Goal: Check status: Check status

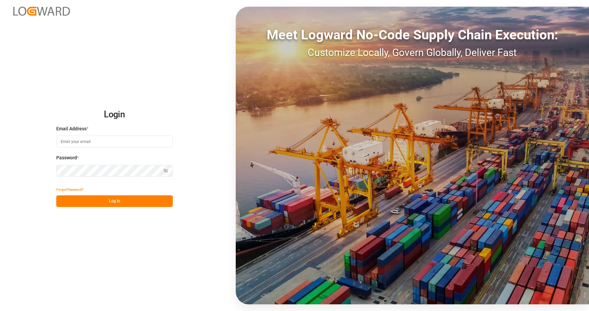
type input "tobias.wagner@melitta.de"
click at [102, 199] on button "Log In" at bounding box center [114, 201] width 117 height 12
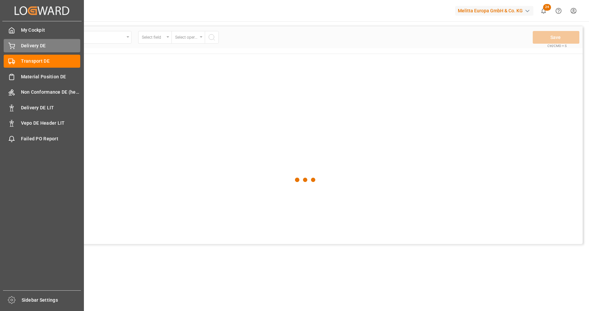
click at [35, 48] on span "Delivery DE" at bounding box center [51, 45] width 60 height 7
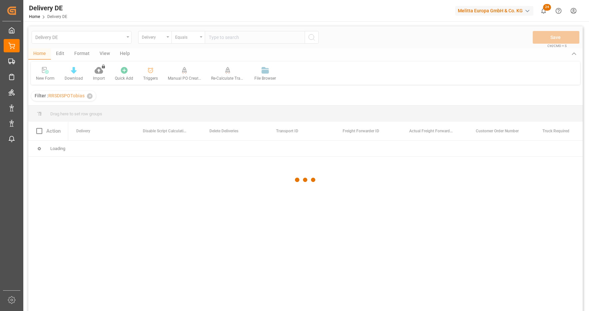
click at [232, 37] on div at bounding box center [305, 179] width 554 height 307
click at [227, 35] on div at bounding box center [305, 179] width 554 height 307
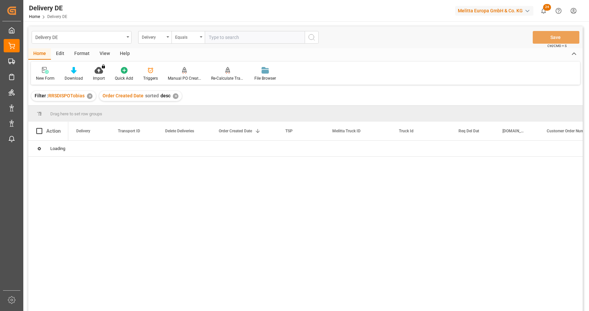
click at [247, 40] on input "text" at bounding box center [255, 37] width 100 height 13
paste input "92549653"
type input "92549653"
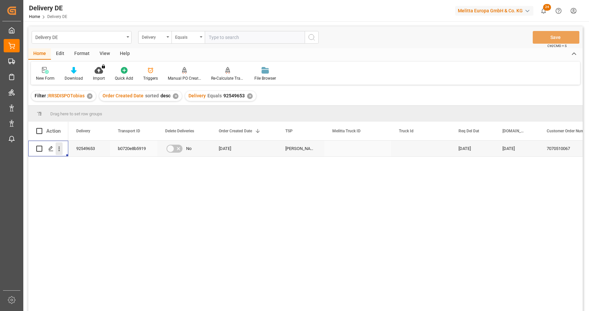
click at [61, 147] on icon "open menu" at bounding box center [59, 148] width 7 height 7
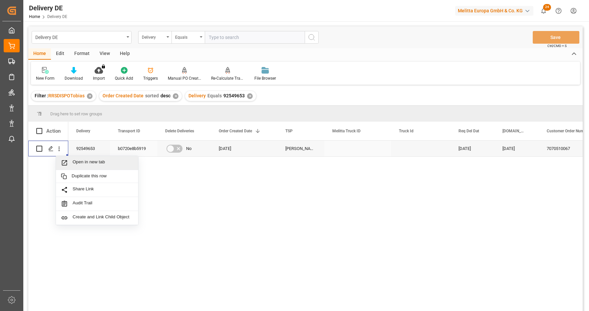
click at [87, 159] on span "Open in new tab" at bounding box center [103, 162] width 61 height 7
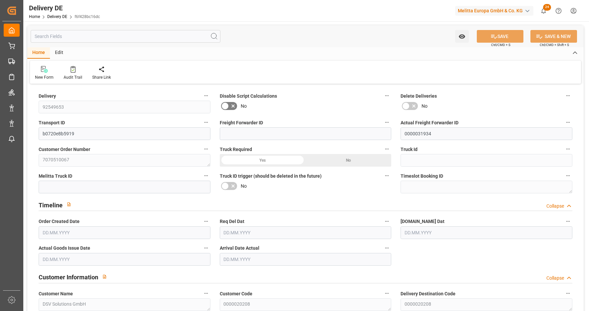
type input "92549653"
type input "b0720e8b5919"
type input "0000031934"
type textarea "7070510067"
type textarea "DSV Solutions GmbH"
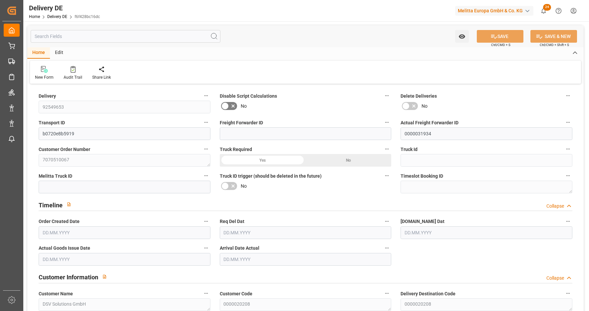
type textarea "0000020208"
type textarea "DSV Solutions GmbH"
type textarea "Maisenhaelden 7"
type textarea "74219"
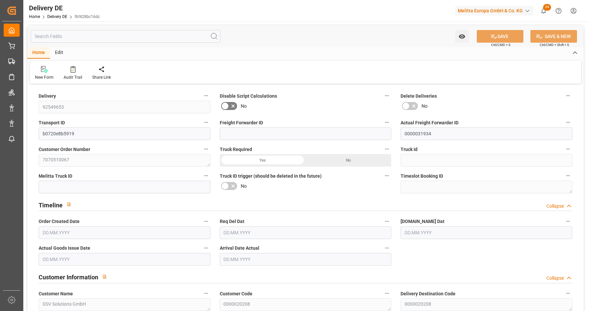
type textarea "DE"
type textarea "Moeckmuehl"
type textarea "74"
type textarea "0011"
type textarea "1"
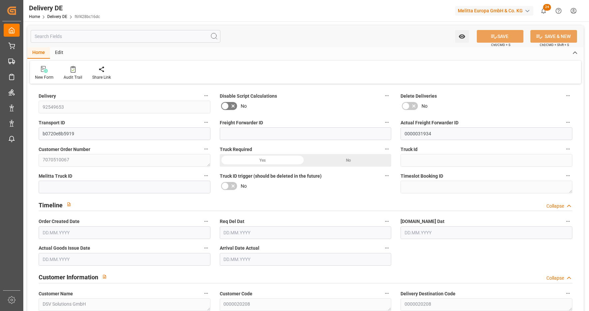
type textarea "LF"
type input "Free to Choose"
type input "Pallet"
type textarea "DE_02"
type input "DE_02"
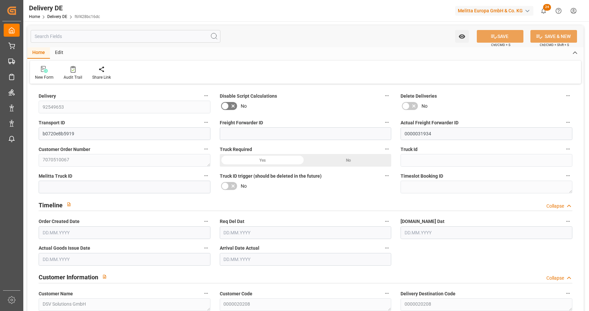
type input "DAP"
type input "00"
type input "H105"
type textarea "Maximale Palettenhöhe 1,05 m"
type input "LMIX"
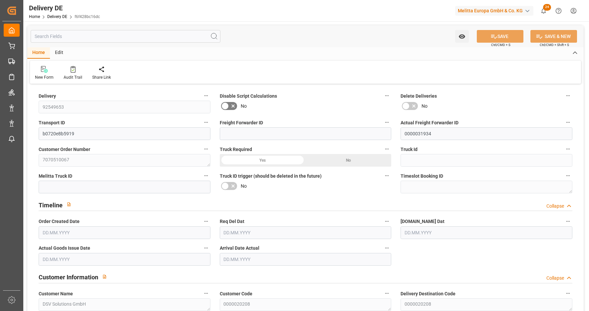
type textarea "Einzelne Lagen auf Mischpaletten"
type input "SRPA"
type textarea "Sortenreine Paletten"
type input "SPAL"
type textarea "mit Stützpalette"
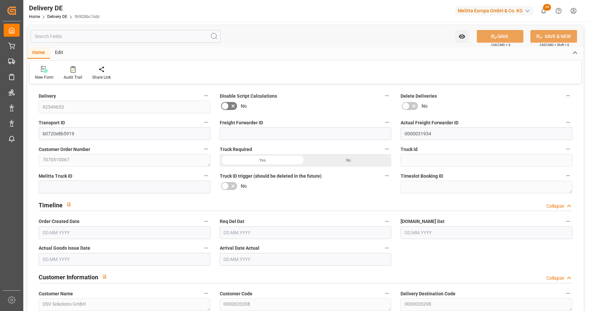
type input "EPQB"
type textarea "VP=EUB,Kommi=EUB"
type input "PAST"
type textarea "Paletten mit Aktionsware stretchen"
type textarea "Avisieren per Portal: [DOMAIN_NAME]"
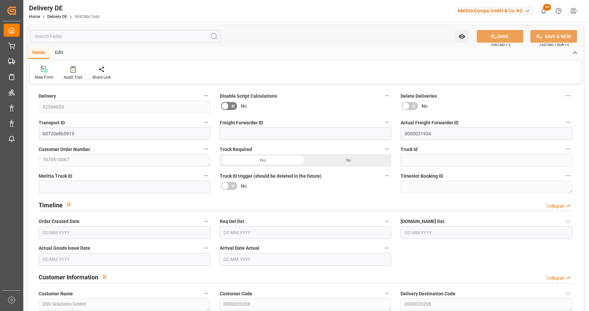
type textarea "PORT"
type textarea "ABST"
type textarea "mit BS-Nr."
type input "0"
type input "12"
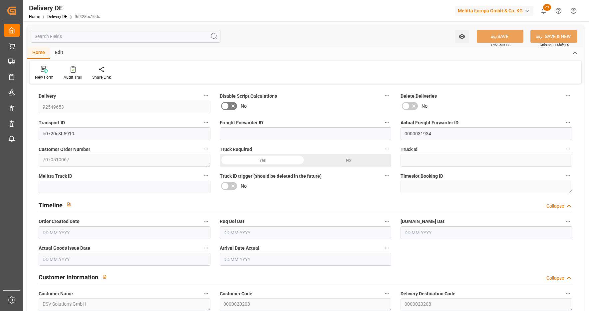
type input "3376.048"
type input "4825"
type input "21030.428"
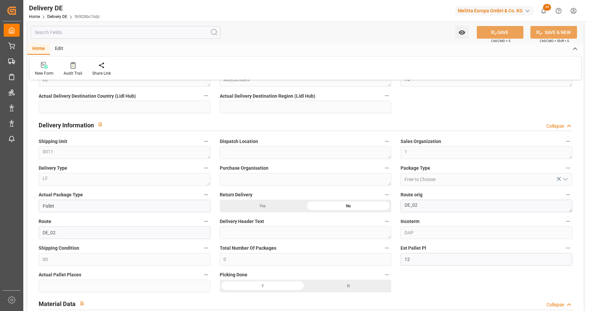
type input "[DATE]"
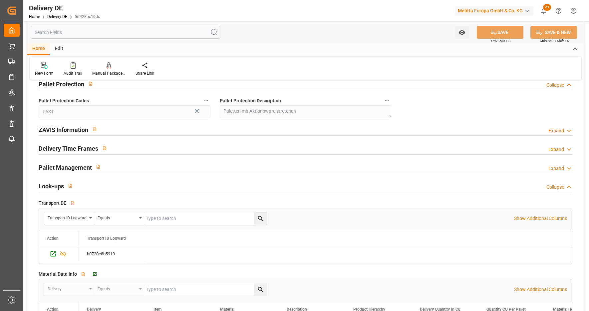
scroll to position [932, 0]
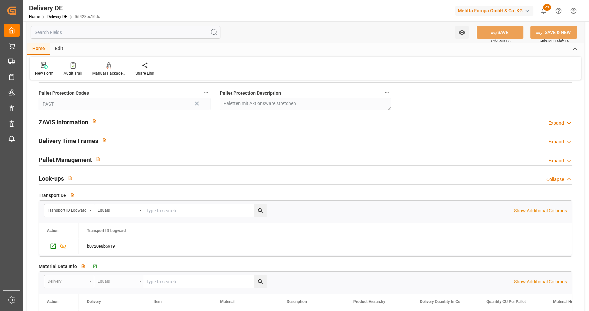
click at [568, 125] on icon at bounding box center [569, 123] width 7 height 7
